Goal: Navigation & Orientation: Find specific page/section

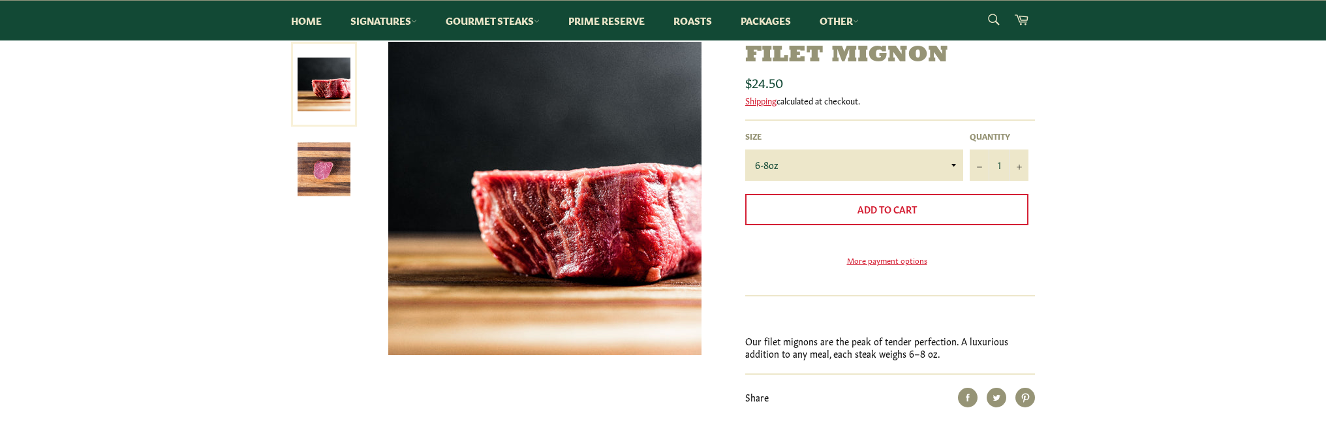
scroll to position [196, 0]
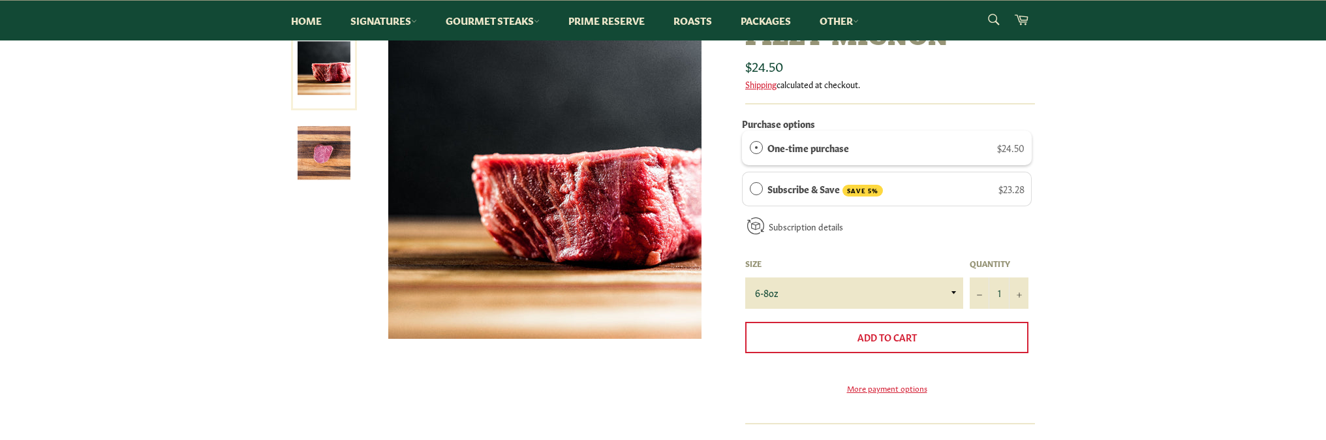
click at [334, 153] on img at bounding box center [324, 153] width 53 height 53
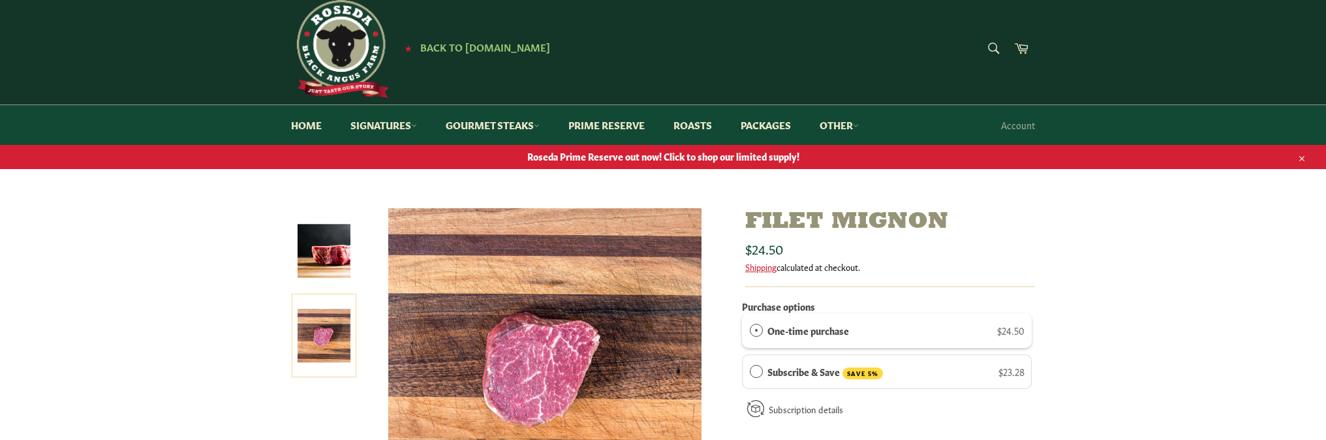
scroll to position [0, 0]
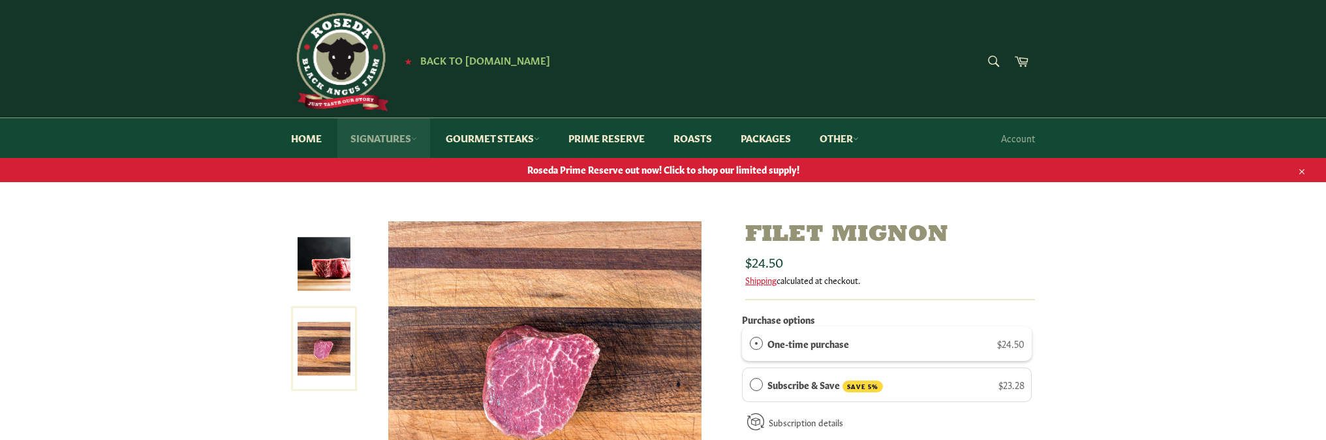
click at [384, 140] on link "Signatures" at bounding box center [383, 138] width 93 height 40
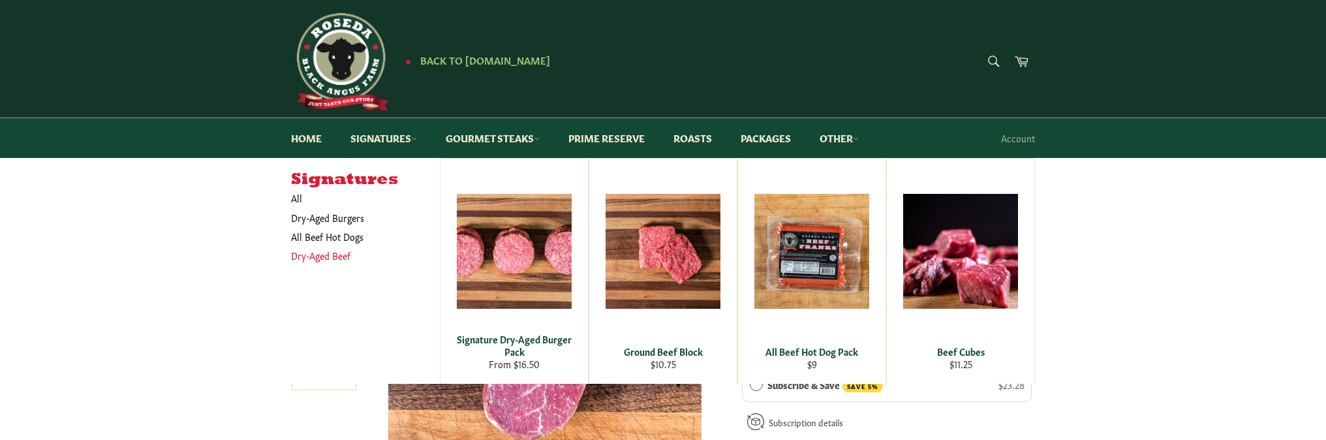
click at [316, 259] on link "Dry-Aged Beef" at bounding box center [356, 255] width 142 height 19
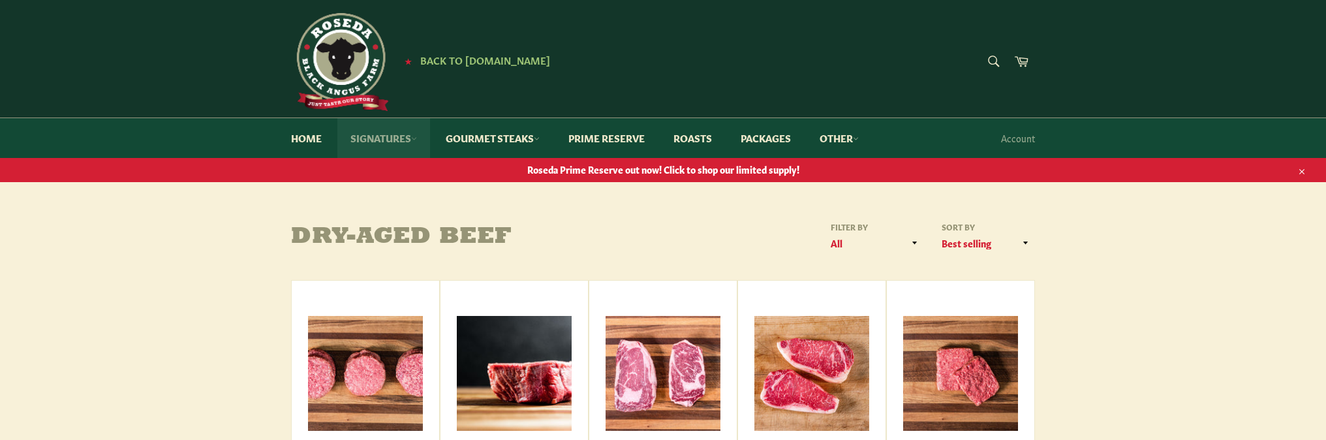
click at [386, 135] on link "Signatures" at bounding box center [383, 138] width 93 height 40
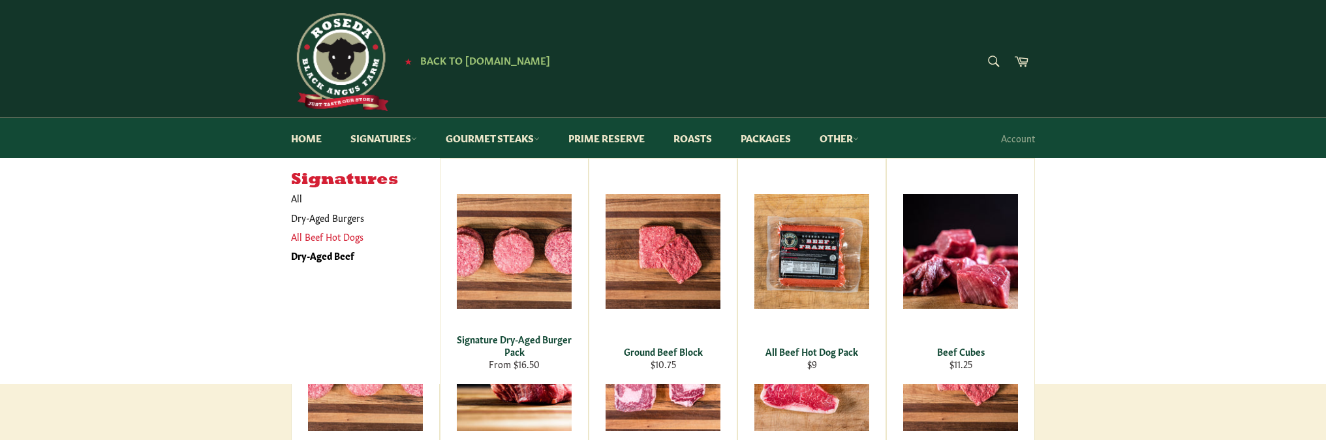
click at [331, 234] on link "All Beef Hot Dogs" at bounding box center [356, 236] width 142 height 19
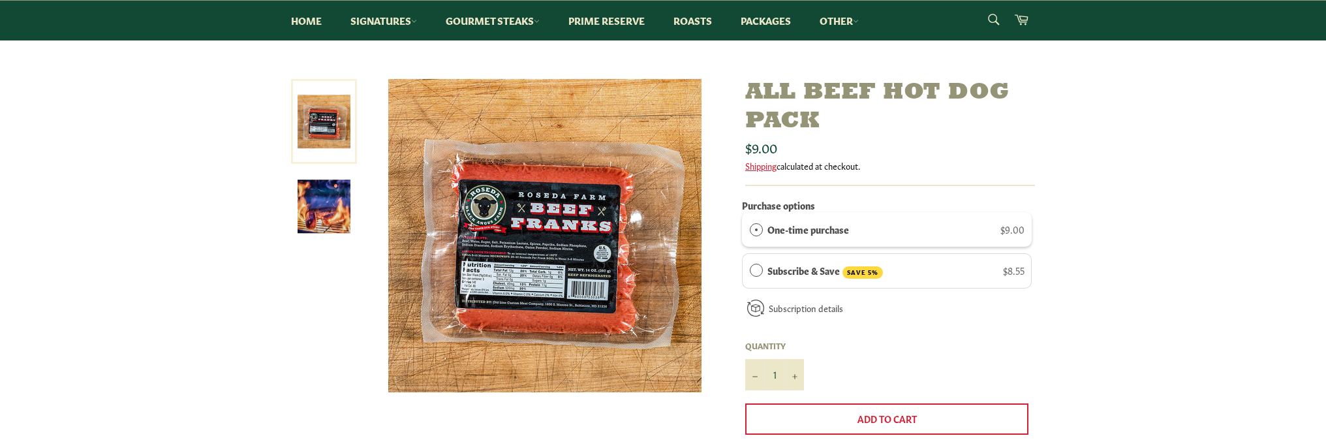
scroll to position [131, 0]
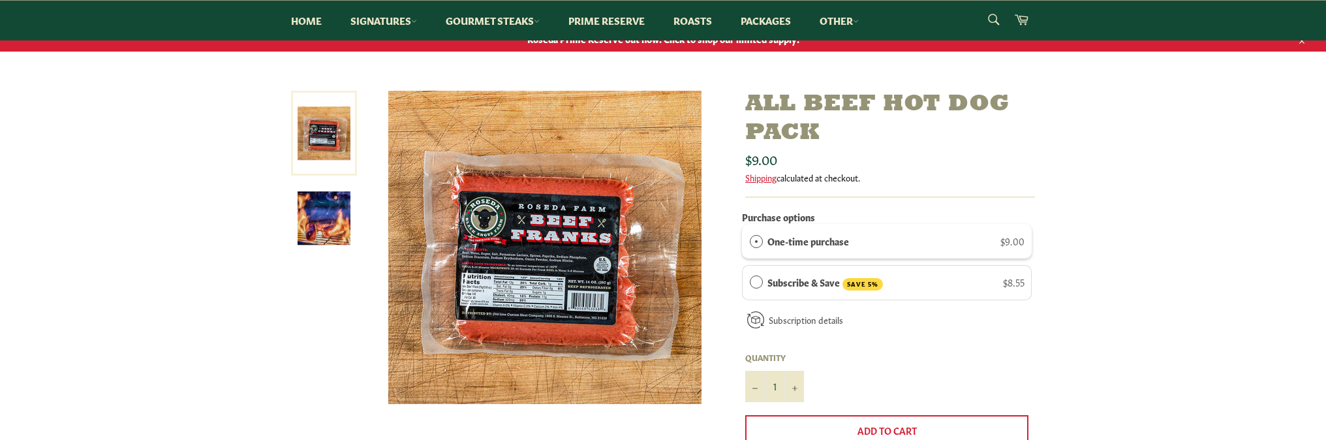
click at [313, 221] on img at bounding box center [324, 218] width 53 height 53
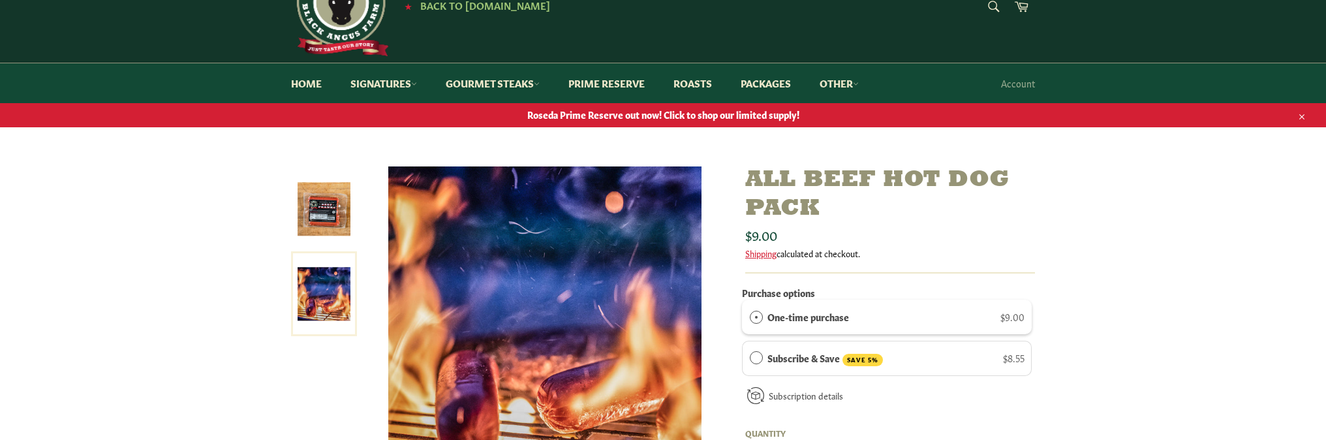
scroll to position [0, 0]
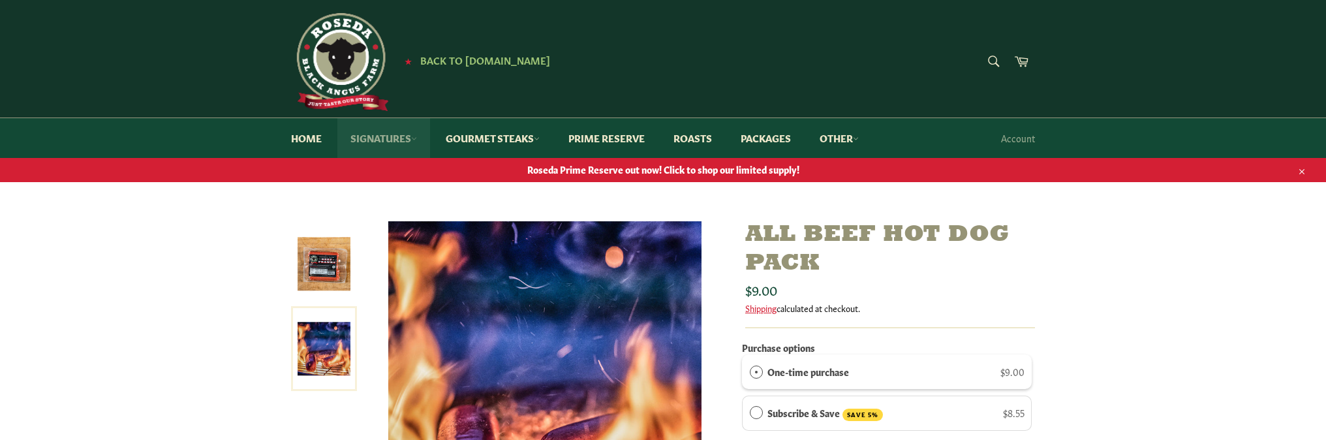
click at [387, 135] on link "Signatures" at bounding box center [383, 138] width 93 height 40
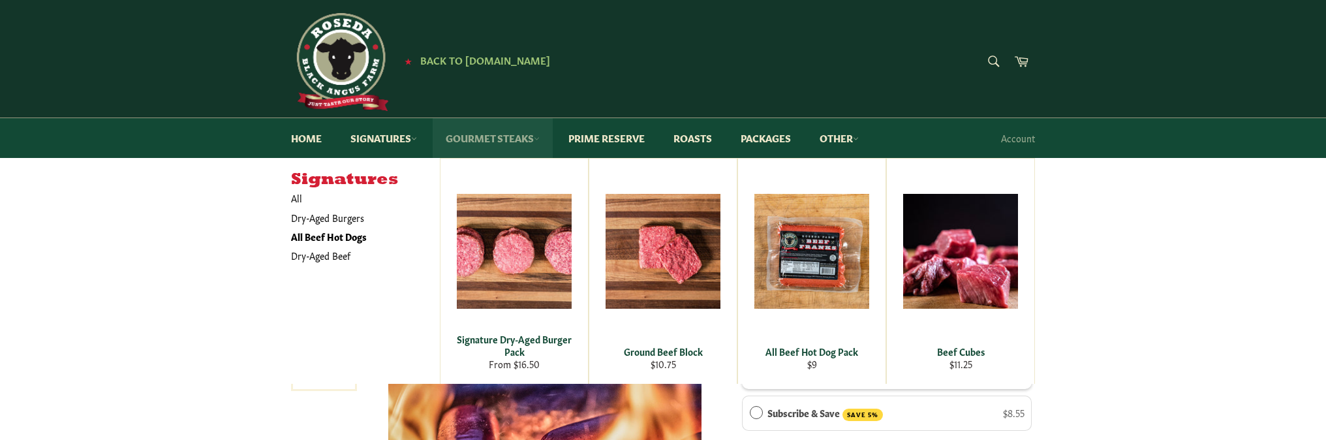
click at [510, 138] on link "Gourmet Steaks" at bounding box center [493, 138] width 120 height 40
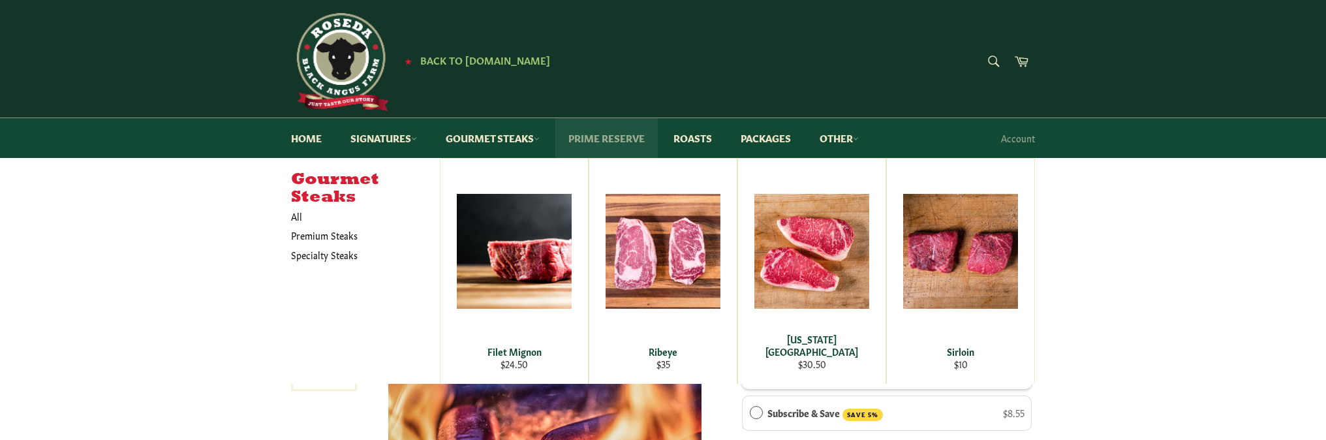
click at [587, 136] on link "Prime Reserve" at bounding box center [606, 138] width 102 height 40
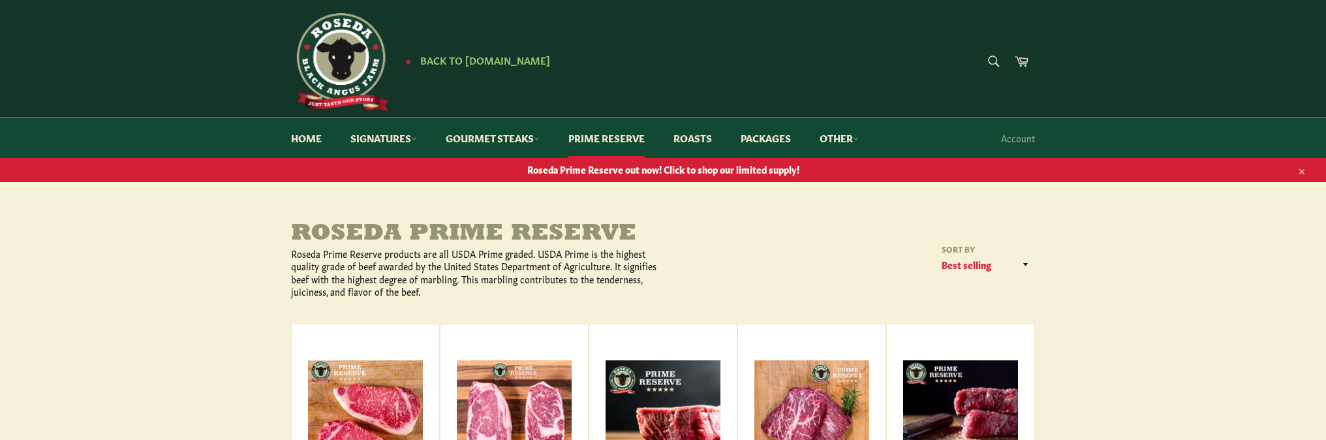
click at [352, 62] on img at bounding box center [340, 62] width 98 height 98
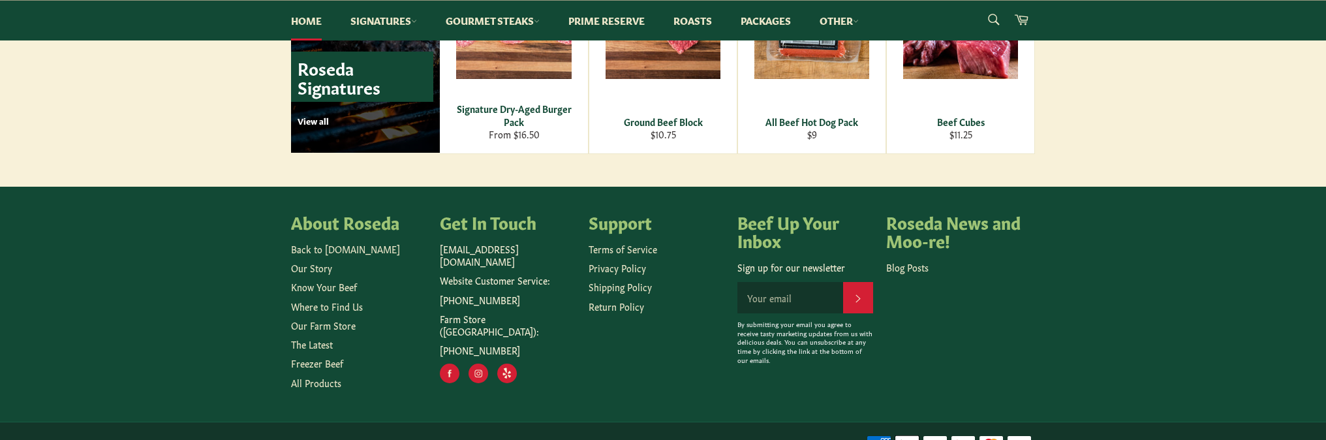
scroll to position [1969, 0]
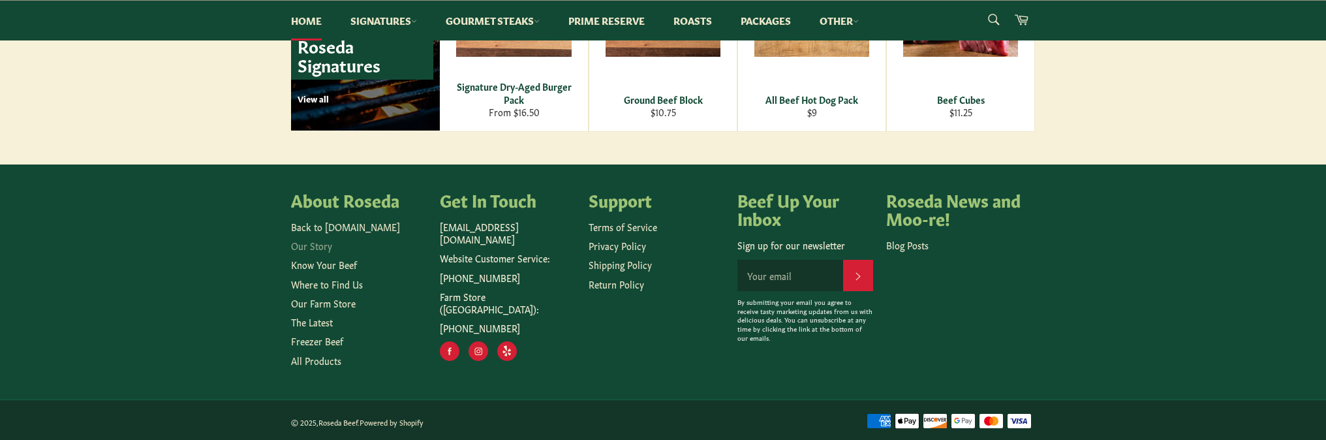
click at [320, 243] on link "Our Story" at bounding box center [311, 245] width 41 height 13
